Goal: Contribute content

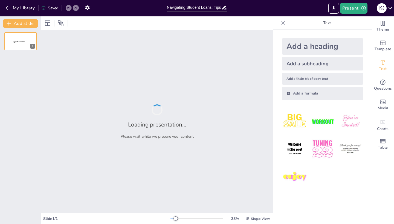
type input "Navigating Student Loans: Tips for a Stress-Free Experience"
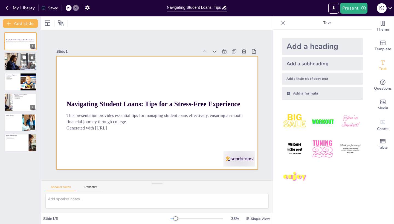
click at [16, 57] on p "Interest Rates" at bounding box center [21, 56] width 30 height 1
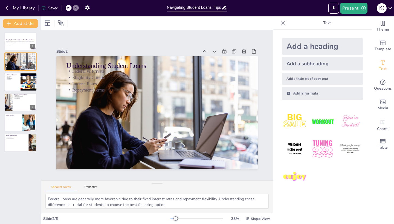
click at [19, 84] on div at bounding box center [20, 82] width 33 height 19
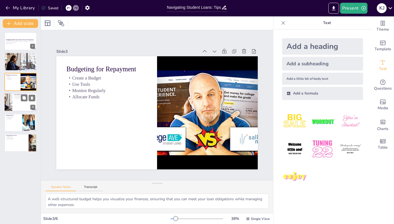
click at [22, 104] on div at bounding box center [20, 102] width 33 height 19
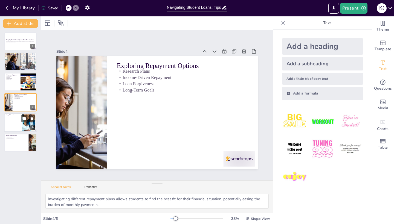
click at [17, 120] on div at bounding box center [20, 123] width 33 height 19
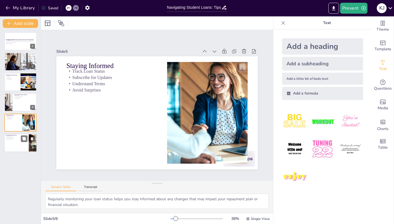
click at [19, 148] on div at bounding box center [20, 143] width 33 height 19
type textarea "Seeking assistance from professionals can provide clarity and direction in mana…"
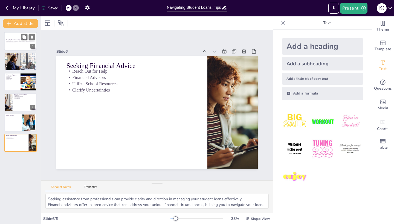
click at [16, 45] on div at bounding box center [20, 41] width 33 height 19
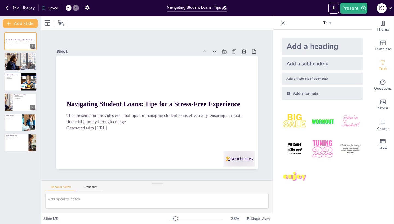
click at [31, 85] on div "3" at bounding box center [32, 87] width 5 height 5
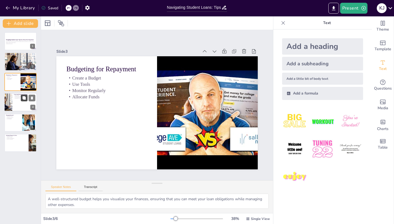
click at [26, 98] on icon at bounding box center [24, 98] width 4 height 4
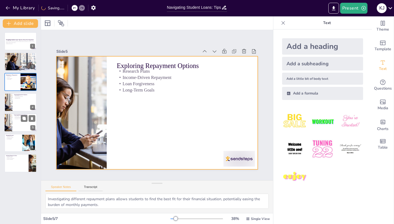
click at [17, 124] on div at bounding box center [20, 123] width 33 height 19
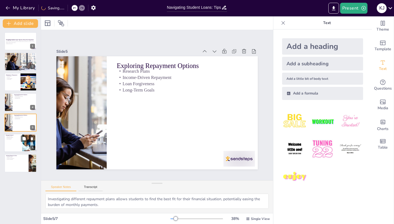
click at [19, 142] on div at bounding box center [20, 143] width 33 height 19
type textarea "Regularly monitoring your loan status helps you stay informed about any changes…"
